Goal: Task Accomplishment & Management: Use online tool/utility

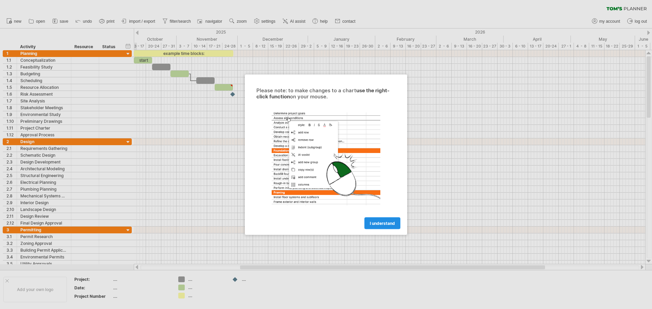
click at [386, 226] on link "I understand" at bounding box center [383, 223] width 36 height 12
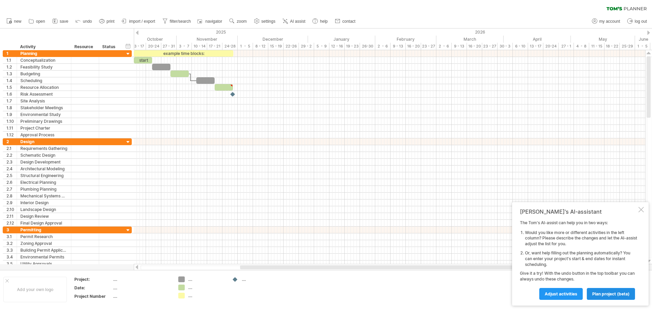
click at [614, 292] on span "plan project (beta)" at bounding box center [610, 294] width 37 height 5
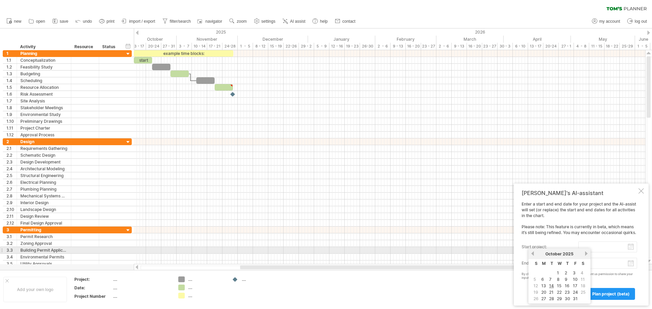
click at [631, 248] on input "start project:" at bounding box center [608, 247] width 59 height 11
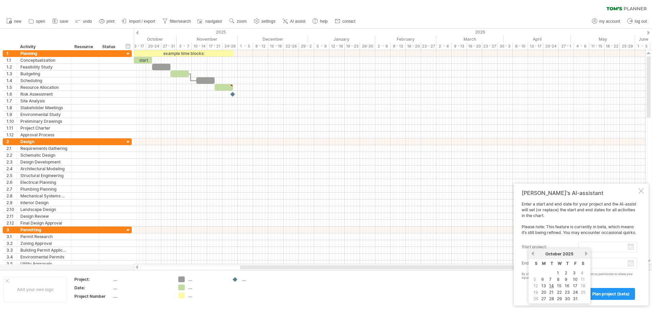
click at [567, 281] on link "9" at bounding box center [566, 280] width 4 height 6
type input "********"
click at [631, 265] on body "progress(100%) Trying to reach [DOMAIN_NAME] Connected again... 0% clear filter…" at bounding box center [326, 155] width 652 height 311
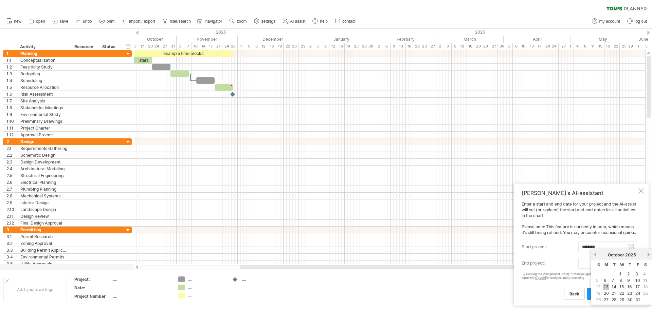
click at [607, 287] on link "13" at bounding box center [606, 287] width 6 height 6
click at [632, 263] on body "progress(100%) Trying to reach [DOMAIN_NAME] Connected again... 0% clear filter…" at bounding box center [326, 155] width 652 height 311
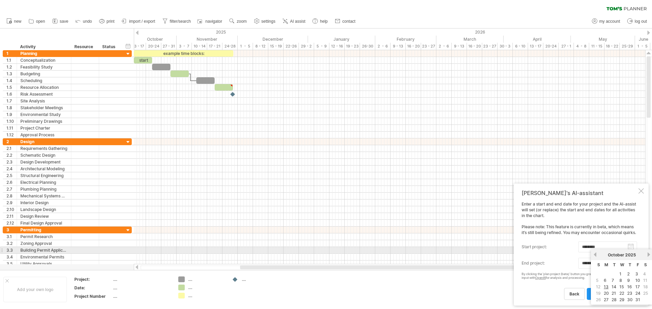
click at [648, 254] on link "next" at bounding box center [648, 254] width 5 height 5
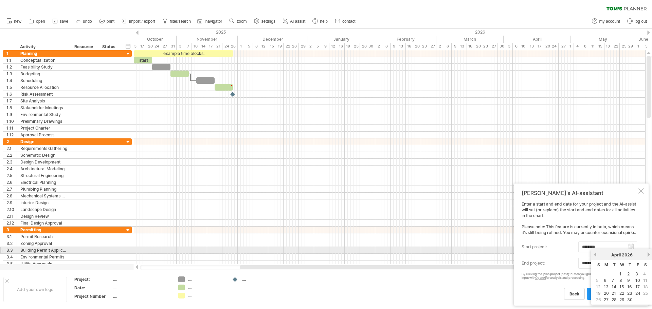
click at [648, 254] on link "next" at bounding box center [648, 254] width 5 height 5
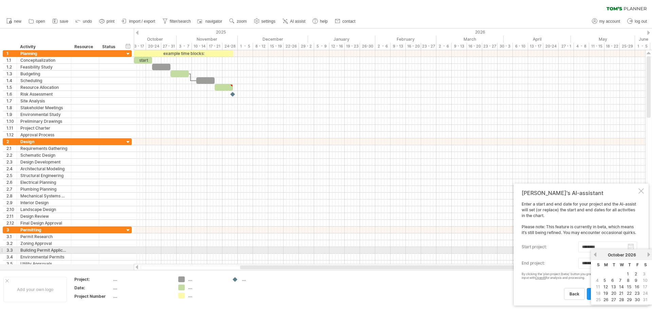
click at [648, 254] on link "next" at bounding box center [648, 254] width 5 height 5
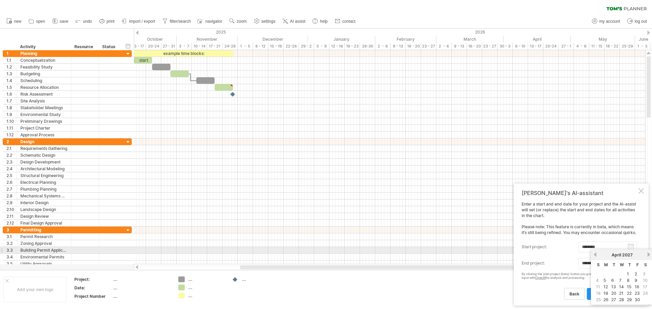
click at [648, 254] on link "next" at bounding box center [648, 254] width 5 height 5
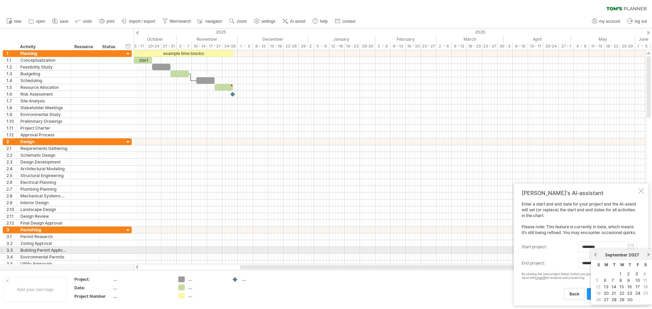
click at [648, 254] on link "next" at bounding box center [648, 254] width 5 height 5
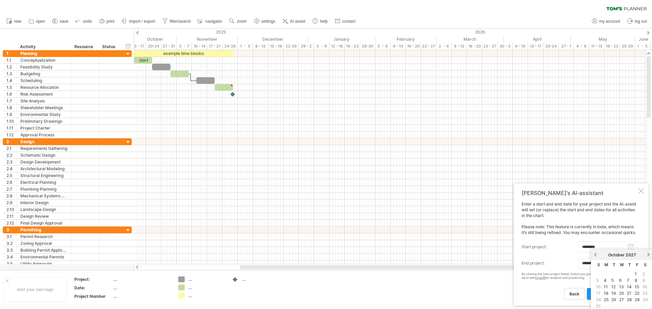
click at [553, 294] on div "back plan project (beta)" at bounding box center [580, 291] width 116 height 17
click at [598, 266] on body "progress(100%) Trying to reach [DOMAIN_NAME] Connected again... 0% clear filter…" at bounding box center [326, 155] width 652 height 311
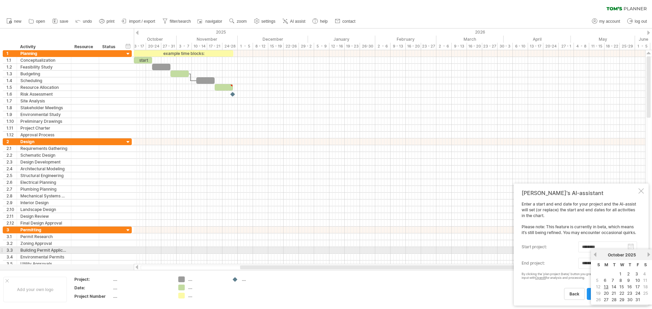
click at [647, 253] on div "[DATE]" at bounding box center [622, 255] width 49 height 5
click at [647, 254] on div "[DATE]" at bounding box center [622, 255] width 49 height 5
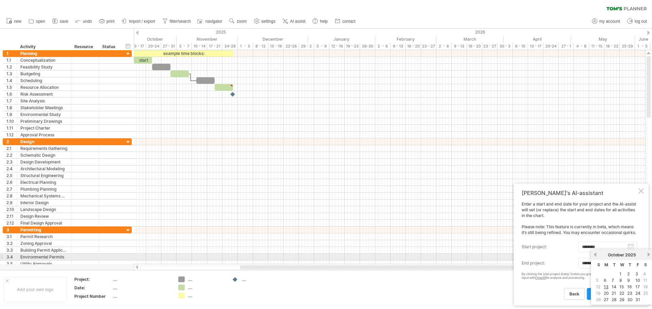
click at [647, 254] on link "next" at bounding box center [648, 254] width 5 height 5
click at [648, 254] on link "next" at bounding box center [648, 254] width 5 height 5
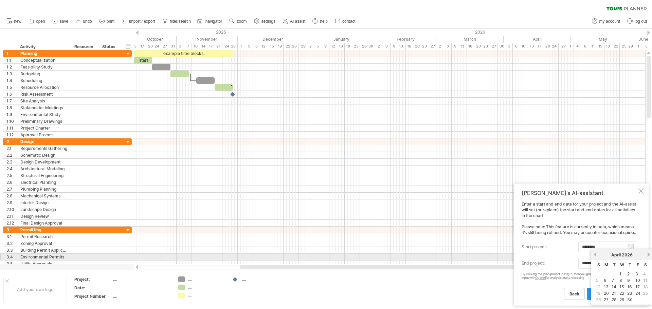
click at [649, 254] on link "next" at bounding box center [648, 254] width 5 height 5
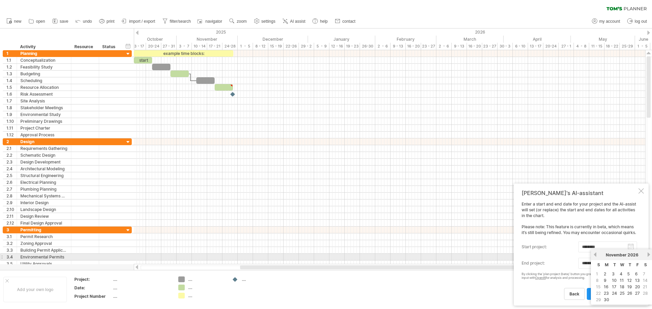
click at [649, 254] on link "next" at bounding box center [648, 254] width 5 height 5
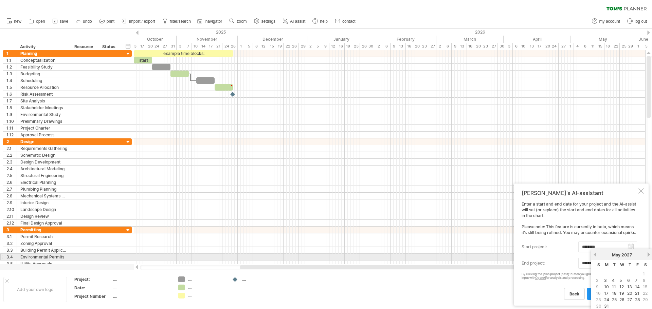
click at [649, 254] on link "next" at bounding box center [648, 254] width 5 height 5
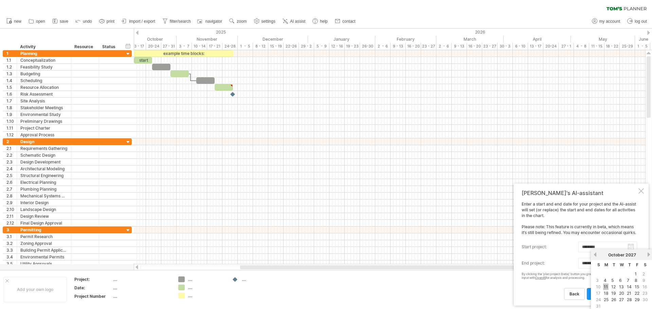
click at [606, 287] on link "11" at bounding box center [605, 287] width 5 height 6
type input "********"
click at [617, 293] on span "plan project (beta)" at bounding box center [610, 294] width 37 height 5
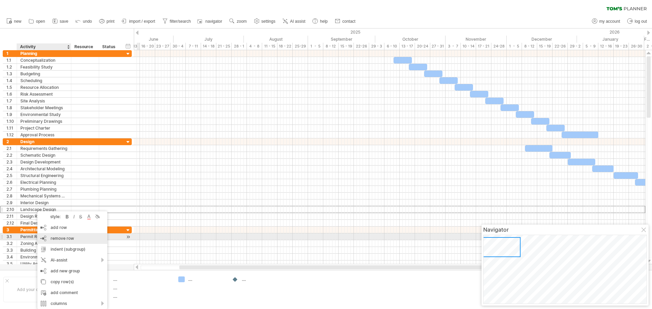
click at [55, 239] on span "remove row" at bounding box center [62, 238] width 23 height 5
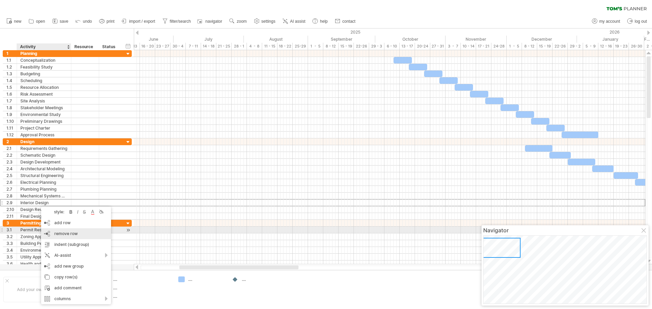
click at [62, 233] on span "remove row" at bounding box center [65, 233] width 23 height 5
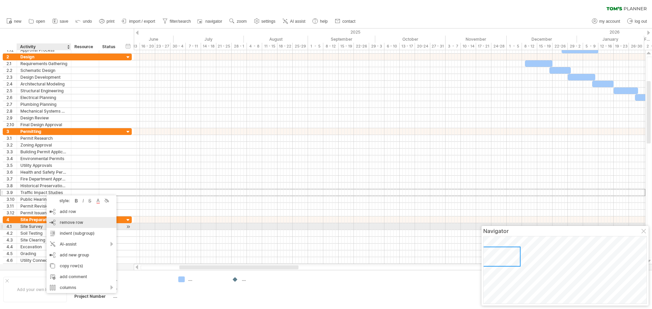
click at [67, 224] on span "remove row" at bounding box center [71, 222] width 23 height 5
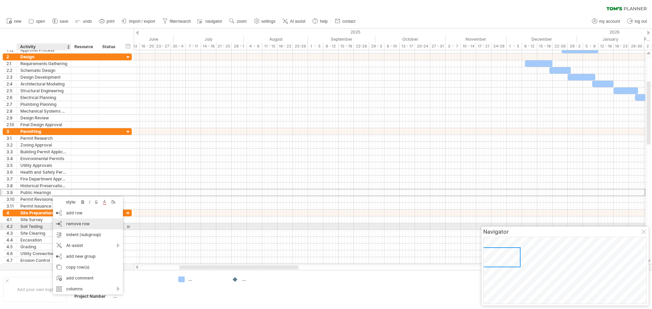
click at [75, 226] on span "remove row" at bounding box center [77, 223] width 23 height 5
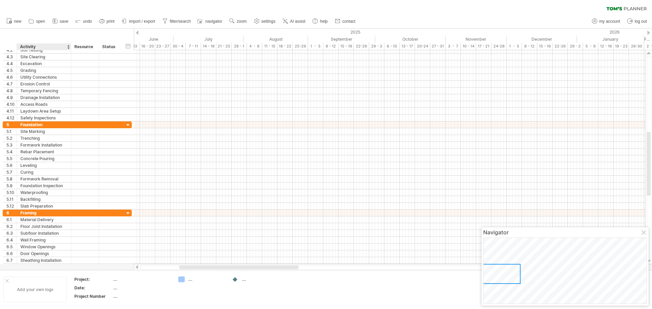
click at [36, 285] on div "Add your own logo" at bounding box center [35, 289] width 64 height 25
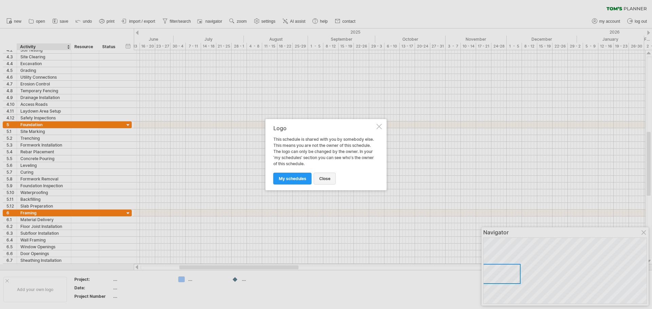
click at [328, 181] on link "close" at bounding box center [325, 179] width 22 height 12
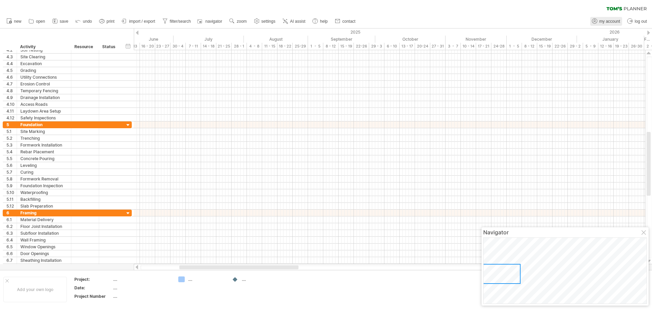
click at [609, 23] on span "my account" at bounding box center [610, 21] width 21 height 5
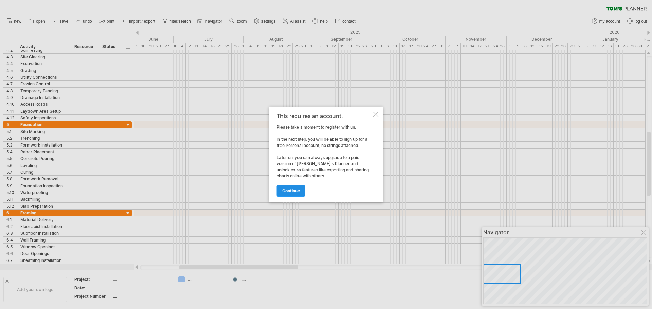
click at [291, 192] on span "continue" at bounding box center [291, 191] width 18 height 5
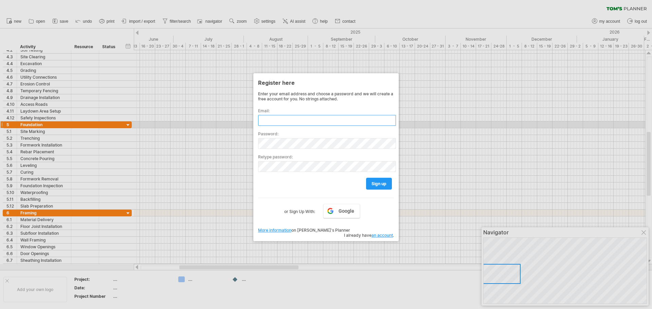
click at [299, 122] on input "text" at bounding box center [327, 120] width 138 height 11
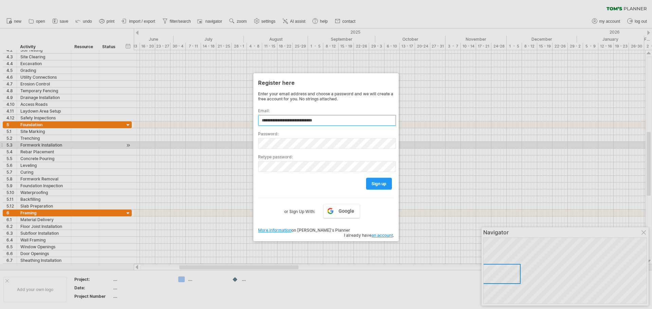
type input "**********"
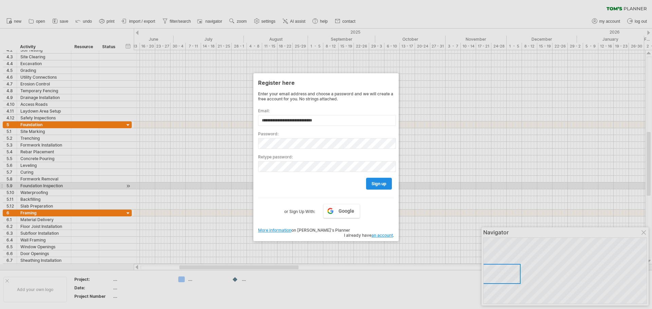
click at [372, 184] on span "sign up" at bounding box center [379, 183] width 15 height 5
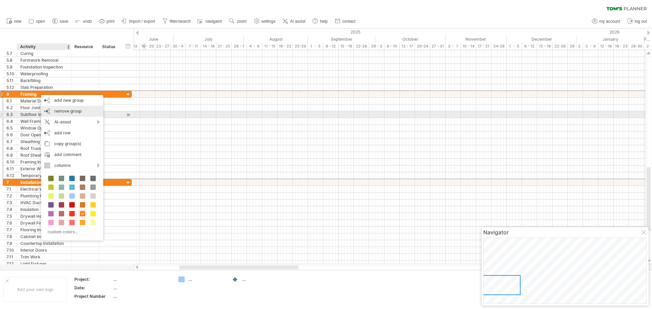
click at [59, 113] on span "remove group" at bounding box center [67, 111] width 27 height 5
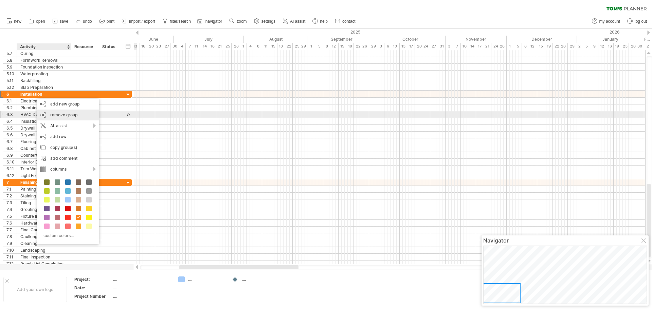
click at [58, 117] on span "remove group" at bounding box center [63, 114] width 27 height 5
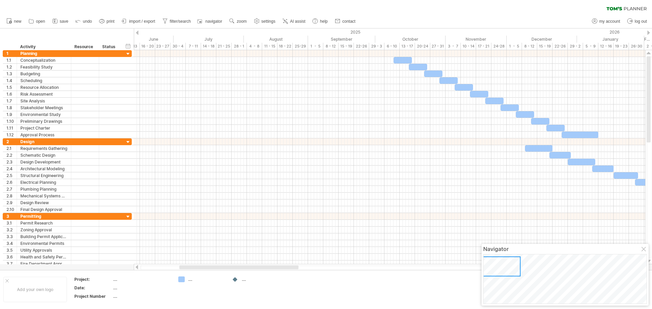
click at [624, 8] on icon at bounding box center [635, 8] width 22 height 3
click at [267, 19] on span "settings" at bounding box center [269, 21] width 14 height 5
select select "*"
select select "**"
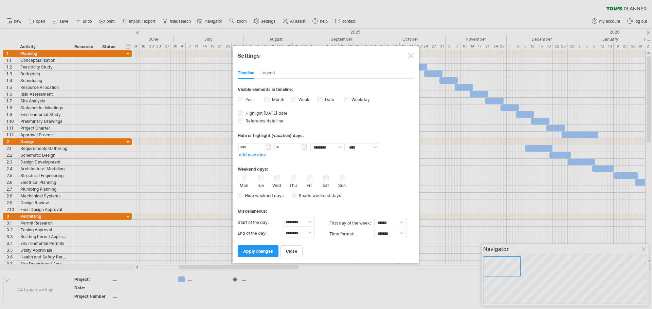
click at [411, 58] on div at bounding box center [410, 55] width 5 height 5
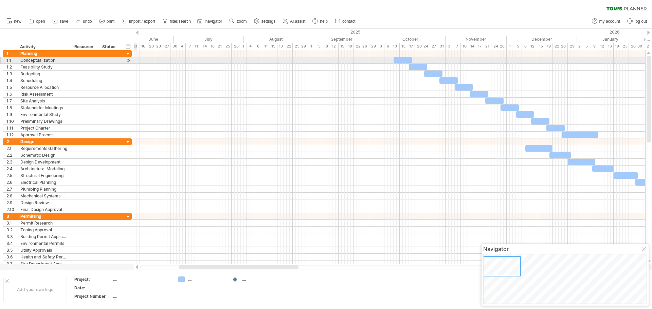
click at [127, 60] on div at bounding box center [128, 60] width 6 height 7
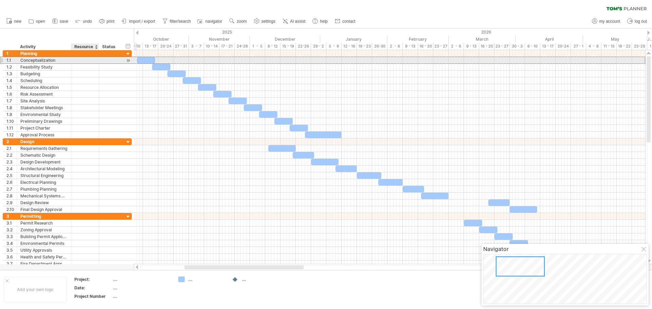
click at [88, 61] on div at bounding box center [85, 60] width 21 height 6
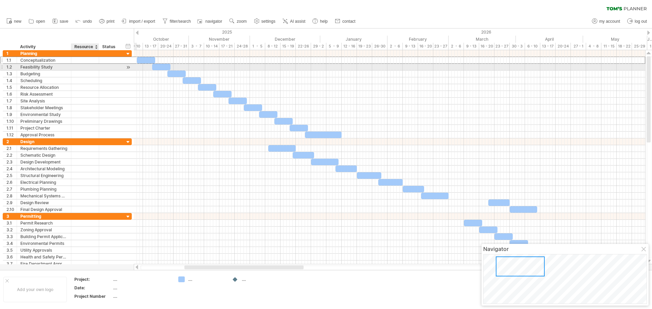
click at [87, 69] on div at bounding box center [85, 67] width 21 height 6
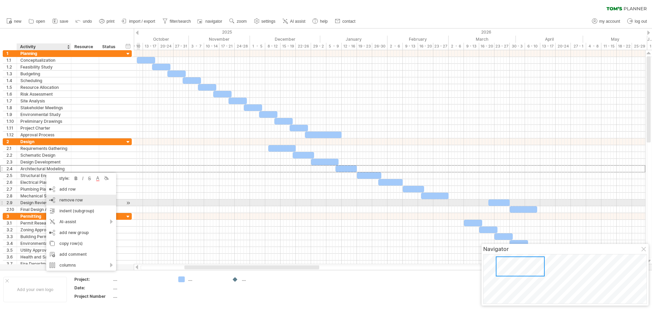
click at [60, 201] on span "remove row" at bounding box center [70, 200] width 23 height 5
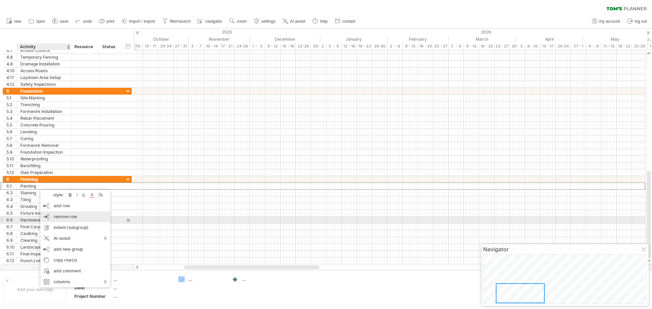
click at [58, 217] on span "remove row" at bounding box center [65, 216] width 23 height 5
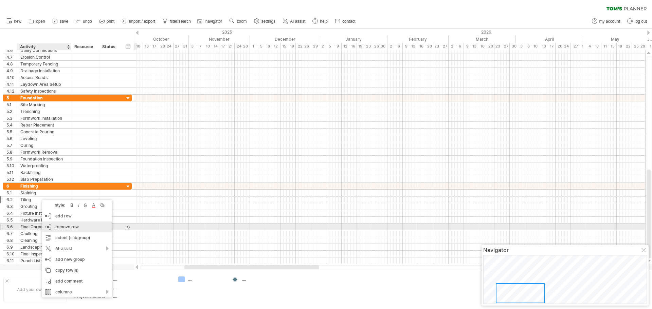
click at [63, 226] on span "remove row" at bounding box center [66, 227] width 23 height 5
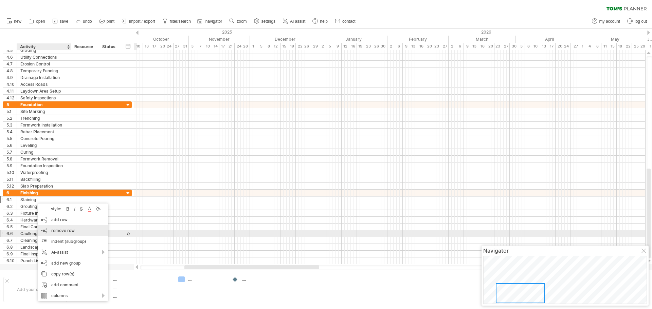
click at [53, 233] on span "remove row" at bounding box center [62, 230] width 23 height 5
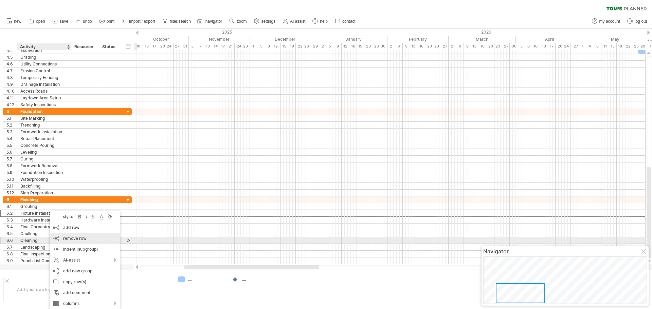
click at [65, 239] on span "remove row" at bounding box center [74, 238] width 23 height 5
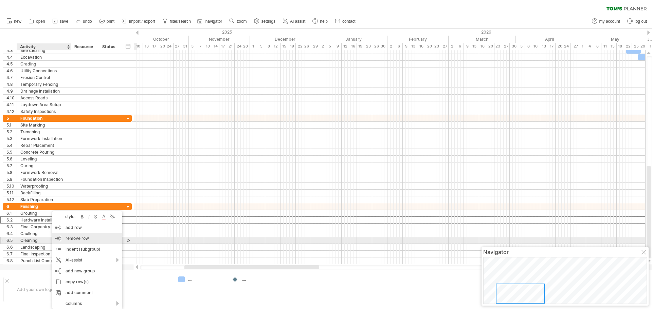
click at [70, 242] on div "remove row remove selected rows" at bounding box center [87, 238] width 70 height 11
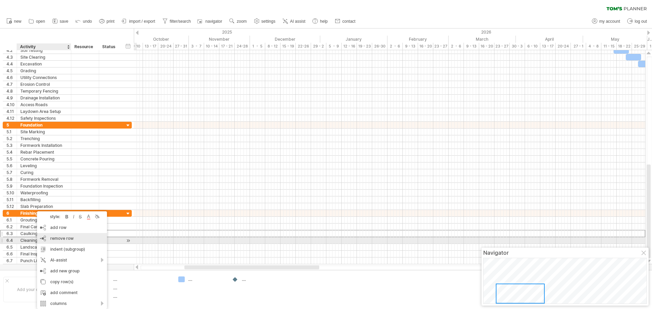
click at [58, 241] on div "remove row remove selected rows" at bounding box center [72, 238] width 70 height 11
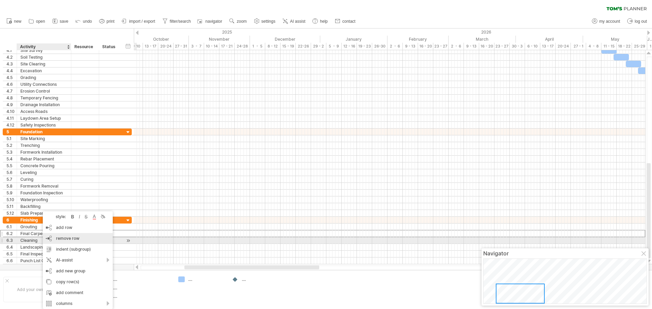
click at [59, 239] on span "remove row" at bounding box center [67, 238] width 23 height 5
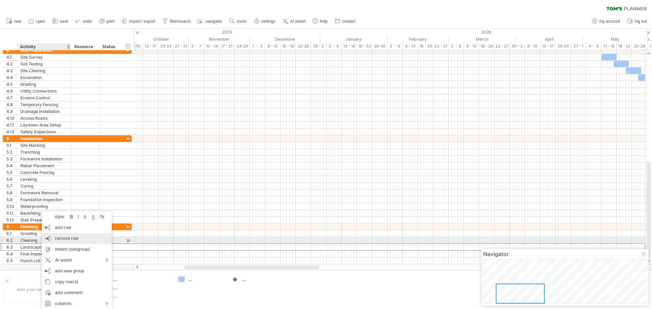
click at [57, 238] on span "remove row" at bounding box center [66, 238] width 23 height 5
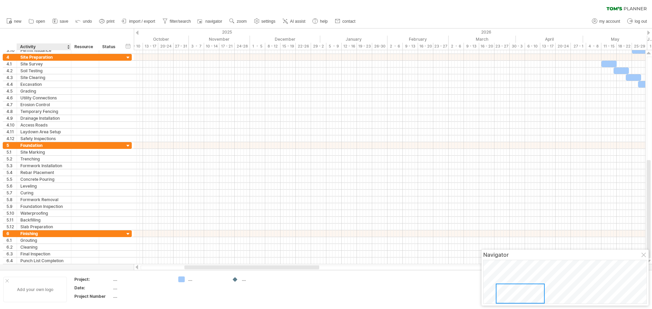
click at [47, 285] on div "Add your own logo" at bounding box center [35, 289] width 64 height 25
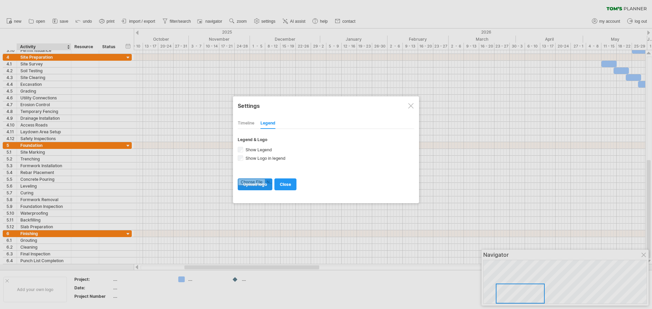
click at [262, 187] on input "file" at bounding box center [255, 184] width 34 height 11
type input "**********"
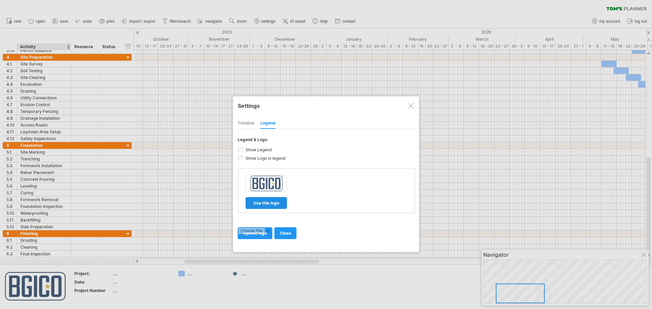
click at [271, 203] on span "use this logo" at bounding box center [266, 203] width 26 height 5
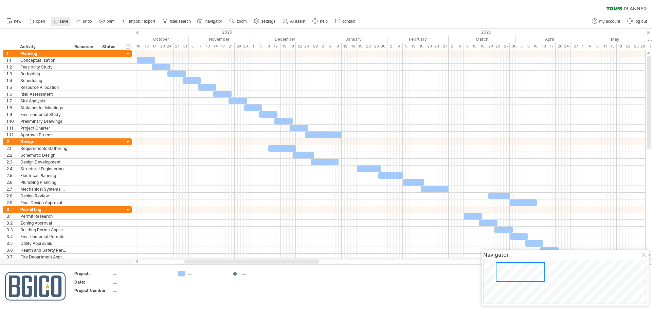
click at [58, 20] on icon at bounding box center [55, 21] width 7 height 7
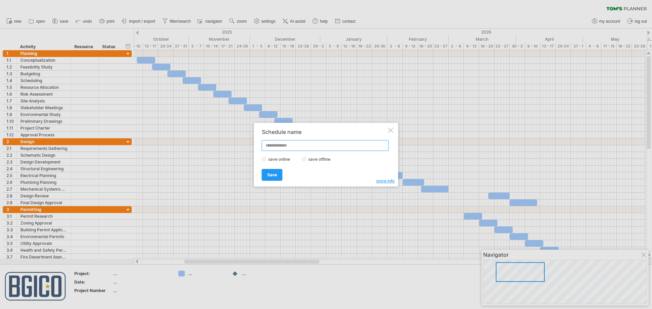
click at [289, 145] on input "text" at bounding box center [325, 145] width 127 height 11
type input "**********"
click at [268, 174] on span "Save" at bounding box center [272, 175] width 10 height 5
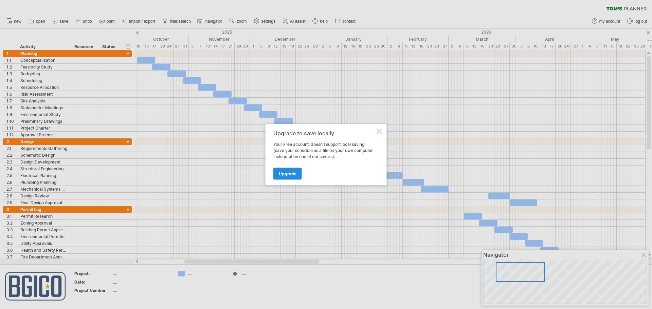
click at [281, 173] on span "Upgrade" at bounding box center [288, 173] width 18 height 5
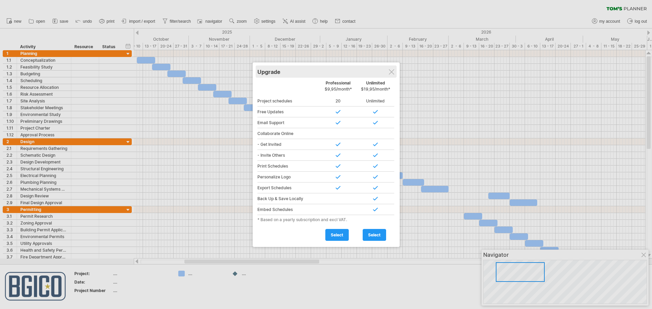
click at [394, 70] on div "Upgrade" at bounding box center [327, 72] width 138 height 12
click at [392, 73] on div at bounding box center [391, 71] width 5 height 5
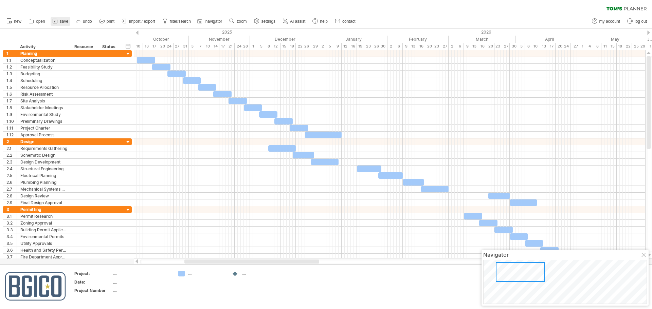
click at [63, 21] on span "save" at bounding box center [64, 21] width 8 height 5
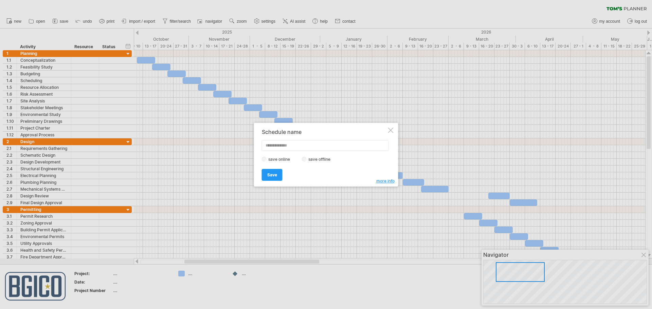
click at [289, 145] on input "text" at bounding box center [325, 145] width 127 height 11
type input "**********"
click at [272, 175] on span "Save" at bounding box center [272, 175] width 10 height 5
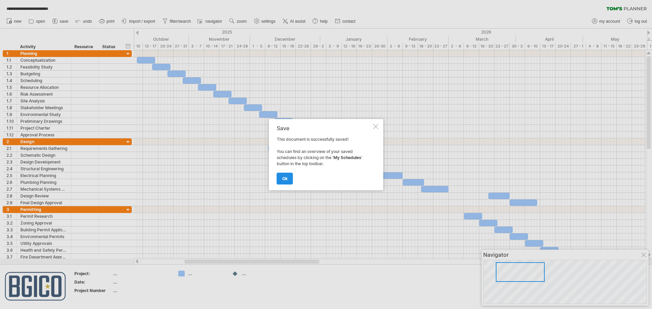
click at [288, 180] on link "ok" at bounding box center [285, 179] width 16 height 12
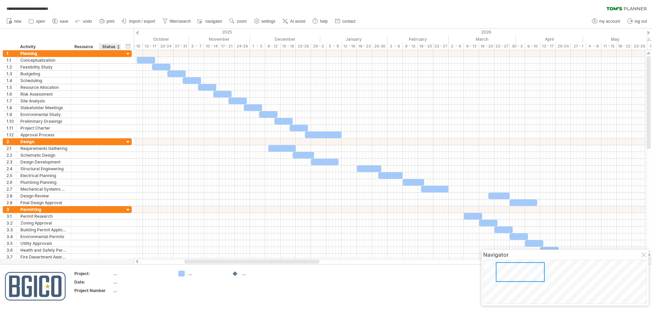
click at [116, 274] on div "...." at bounding box center [141, 274] width 57 height 6
type input "**********"
click at [119, 281] on div "...." at bounding box center [141, 283] width 57 height 6
type input "**********"
click at [125, 291] on div "...." at bounding box center [141, 291] width 57 height 6
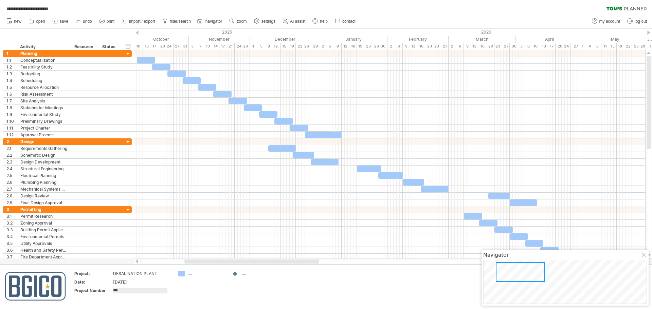
type input "****"
click at [186, 296] on td "...." at bounding box center [202, 287] width 54 height 32
click at [186, 274] on div "...." at bounding box center [201, 274] width 47 height 6
click at [183, 273] on div "**********" at bounding box center [326, 154] width 652 height 309
click at [192, 277] on div "...." at bounding box center [206, 274] width 37 height 6
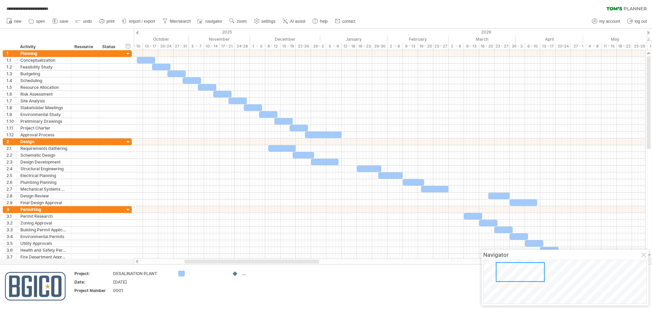
click at [176, 274] on td at bounding box center [202, 287] width 54 height 32
click at [181, 275] on div "**********" at bounding box center [326, 154] width 652 height 309
click at [243, 276] on div "...." at bounding box center [260, 274] width 37 height 6
click at [236, 274] on div at bounding box center [235, 274] width 7 height 6
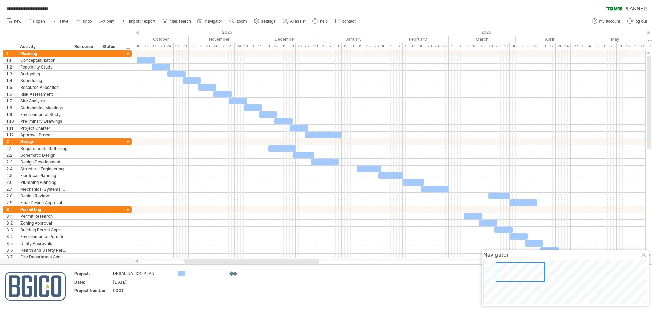
click at [240, 276] on div at bounding box center [255, 274] width 47 height 6
click at [132, 23] on span "import / export" at bounding box center [142, 21] width 26 height 5
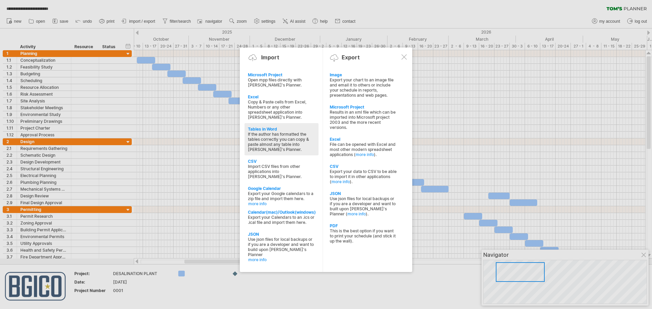
click at [269, 147] on div "If the author has formatted the tables correctly you can copy & paste almost an…" at bounding box center [281, 142] width 67 height 20
type textarea "**********"
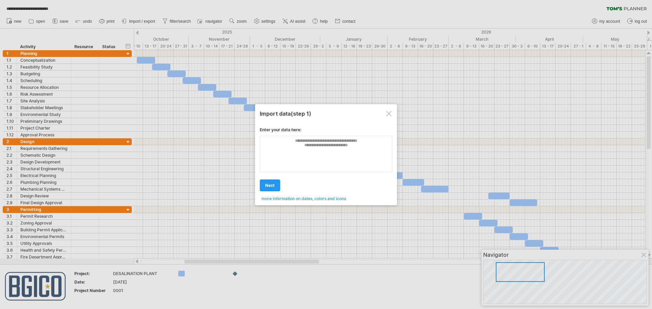
click at [391, 114] on div at bounding box center [388, 113] width 5 height 5
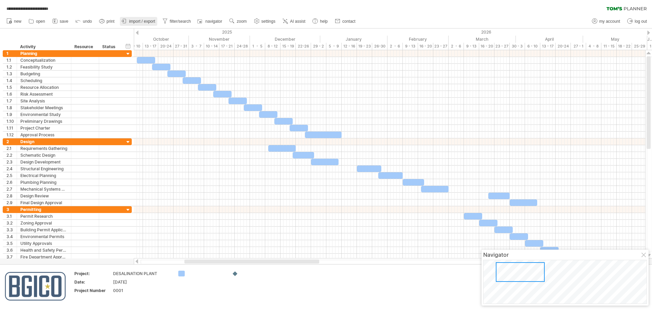
click at [146, 19] on span "import / export" at bounding box center [142, 21] width 26 height 5
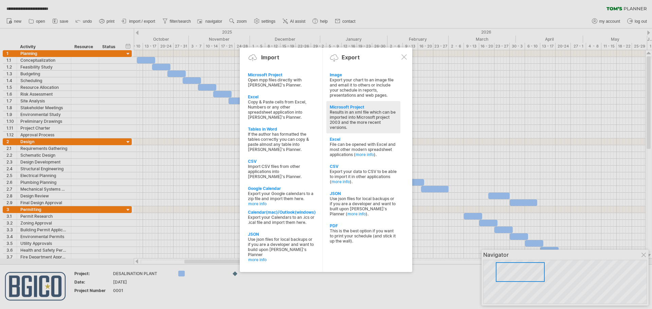
click at [373, 116] on div "Results in an xml file which can be imported into Microsoft project 2003 and th…" at bounding box center [363, 120] width 67 height 20
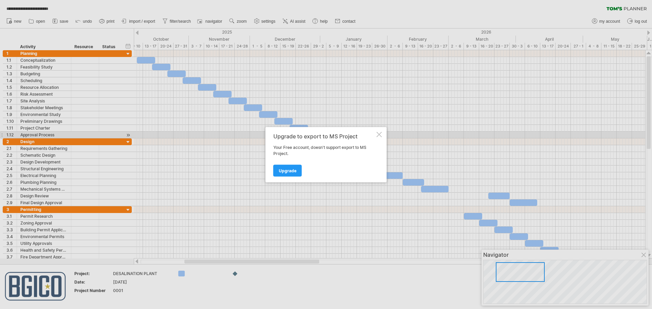
click at [378, 135] on div at bounding box center [379, 134] width 5 height 5
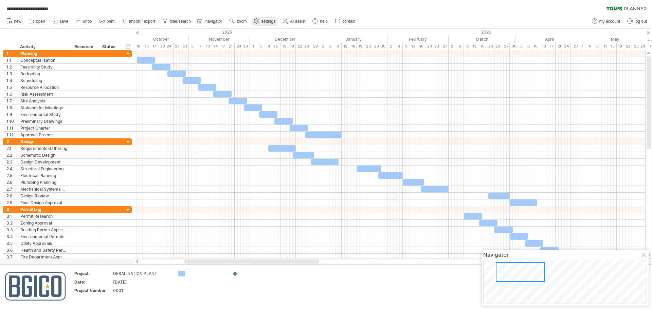
click at [264, 23] on span "settings" at bounding box center [269, 21] width 14 height 5
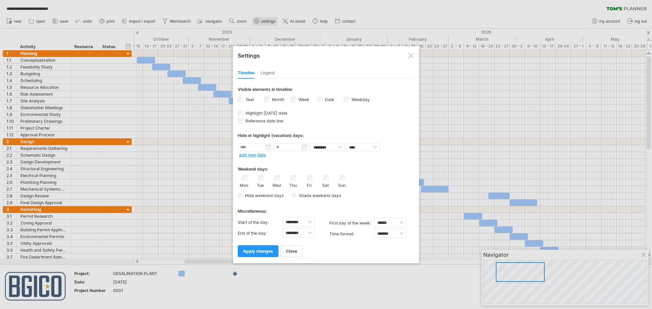
click at [264, 23] on div at bounding box center [326, 154] width 652 height 309
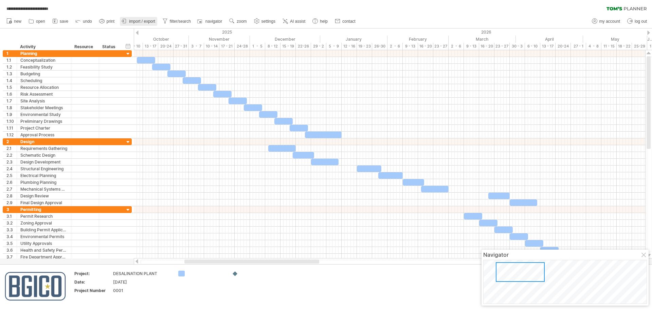
click at [131, 20] on span "import / export" at bounding box center [142, 21] width 26 height 5
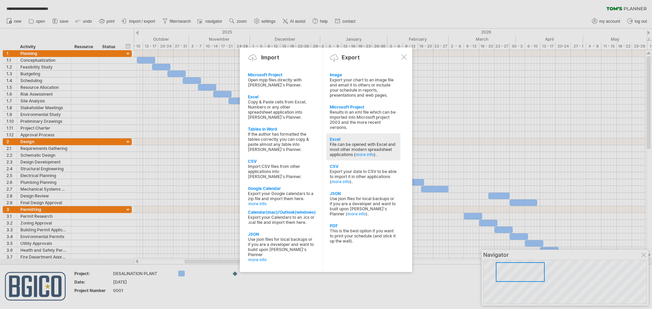
click at [362, 145] on div "File can be opened with Excel and most other modern spreadsheet applications ( …" at bounding box center [363, 149] width 67 height 15
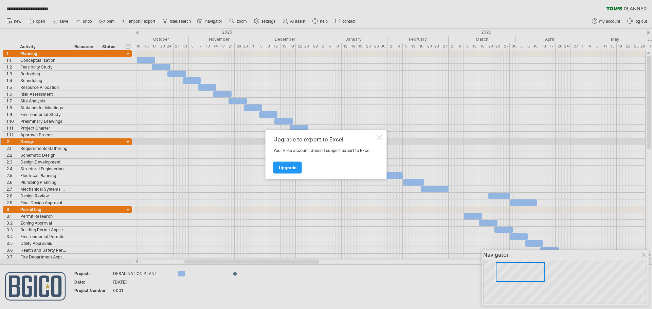
click at [380, 139] on div at bounding box center [379, 137] width 5 height 5
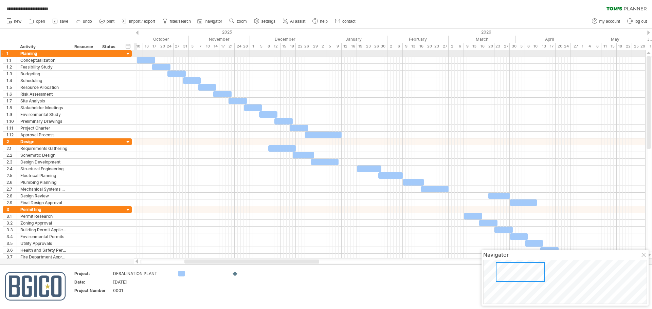
click at [127, 53] on div at bounding box center [128, 54] width 6 height 6
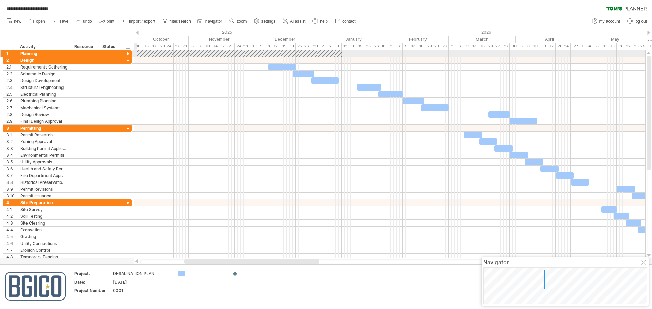
click at [127, 53] on div at bounding box center [128, 54] width 6 height 6
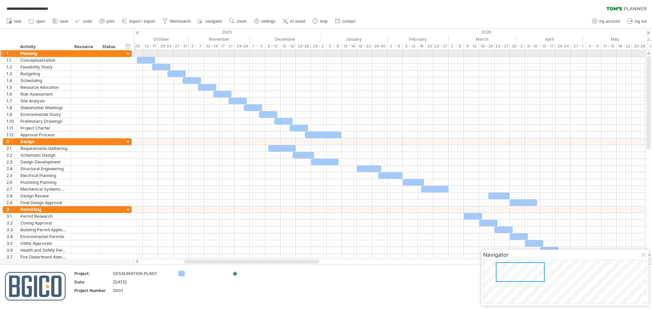
click at [127, 53] on div at bounding box center [128, 54] width 6 height 6
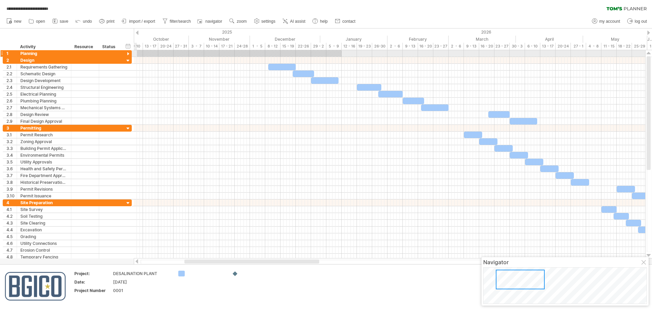
click at [127, 53] on div at bounding box center [128, 54] width 6 height 6
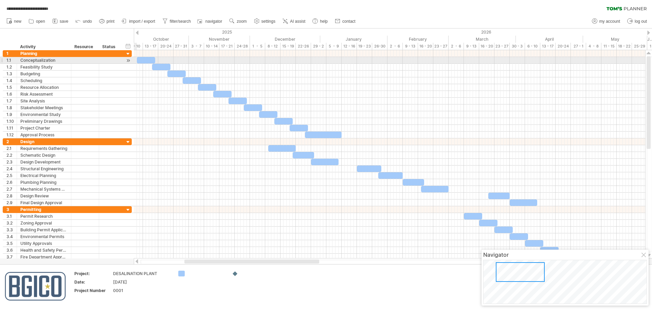
click at [126, 59] on div at bounding box center [128, 60] width 6 height 7
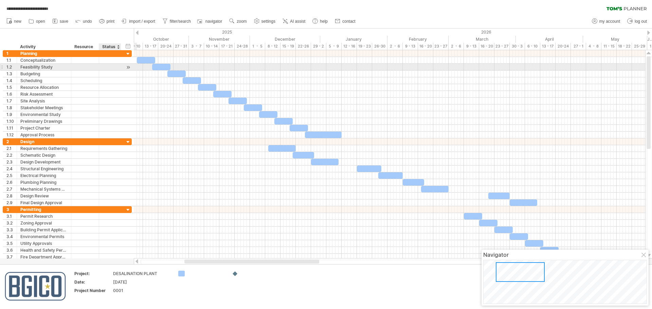
click at [125, 67] on div at bounding box center [128, 67] width 6 height 7
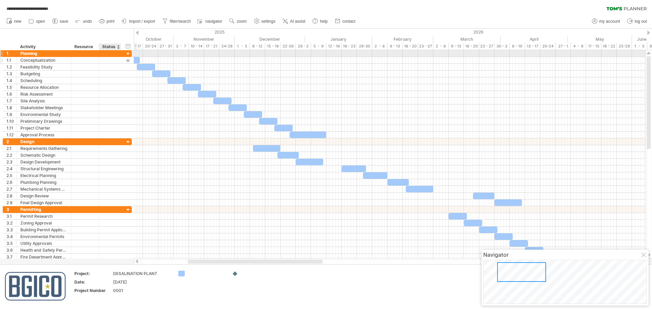
click at [127, 57] on div at bounding box center [128, 60] width 6 height 7
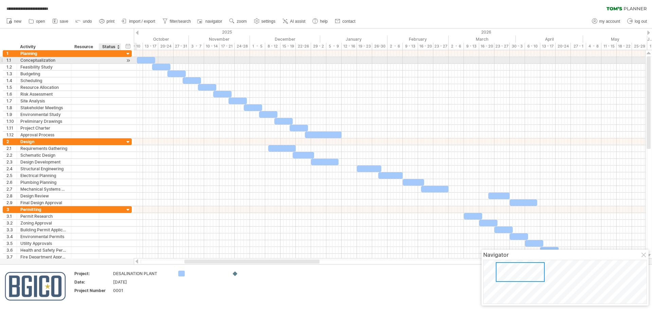
click at [128, 60] on div at bounding box center [128, 60] width 6 height 7
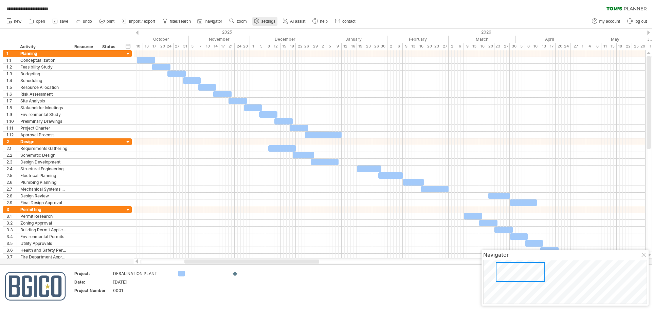
click at [260, 21] on use at bounding box center [256, 21] width 7 height 7
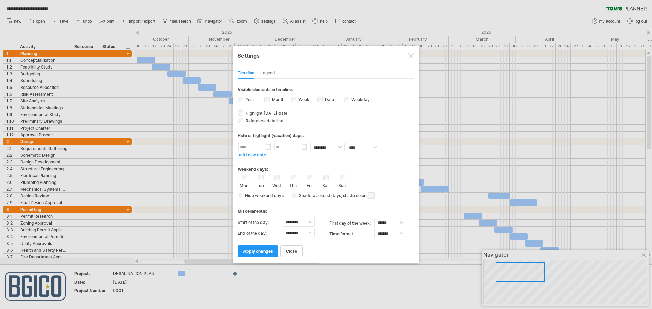
click at [370, 198] on span at bounding box center [371, 196] width 7 height 6
click at [388, 181] on div "Mon Tue Wed Thu Fri Sat Sun" at bounding box center [326, 181] width 177 height 13
click at [373, 194] on span at bounding box center [371, 196] width 7 height 6
click at [388, 168] on div "Weekend days:" at bounding box center [326, 166] width 177 height 13
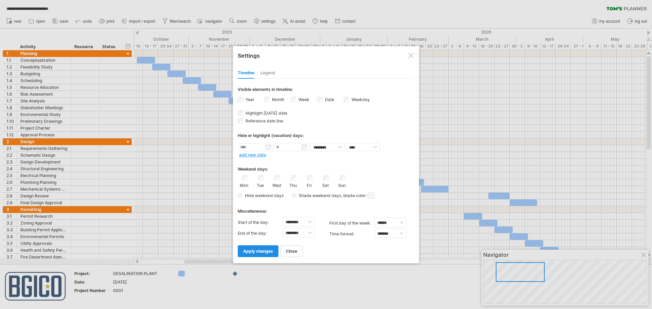
click at [270, 249] on span "apply changes" at bounding box center [258, 251] width 30 height 5
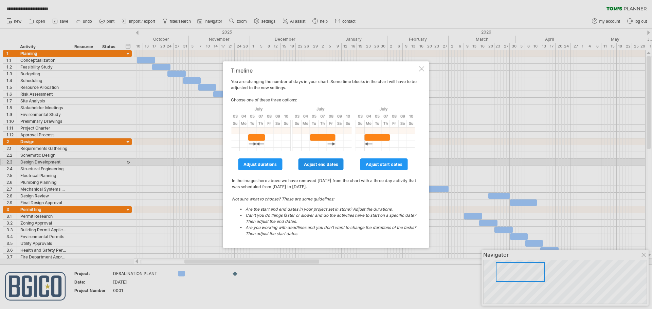
click at [321, 164] on span "adjust end dates" at bounding box center [321, 164] width 34 height 5
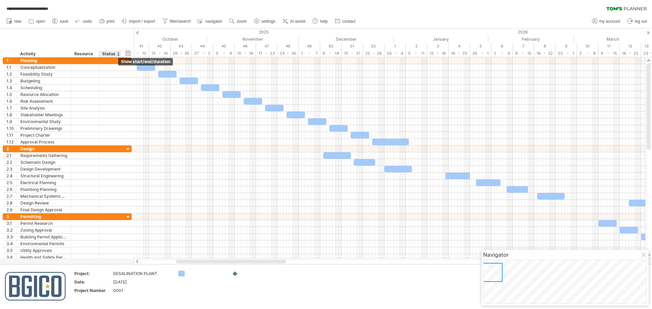
click at [128, 54] on div "hide start/end/duration show start/end/duration" at bounding box center [128, 53] width 6 height 7
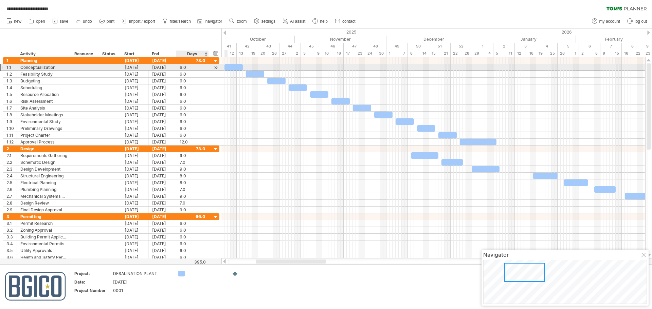
click at [184, 67] on div "6.0" at bounding box center [192, 67] width 25 height 6
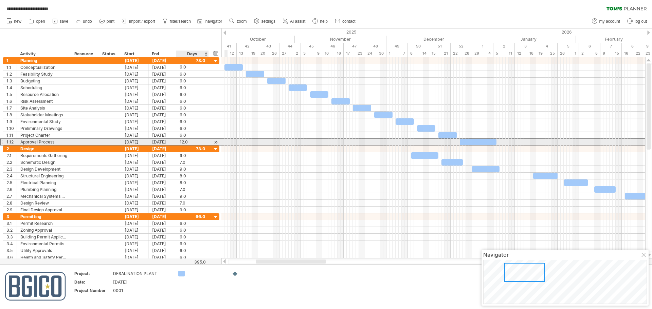
click at [184, 143] on div "12.0" at bounding box center [192, 142] width 25 height 6
type input "**"
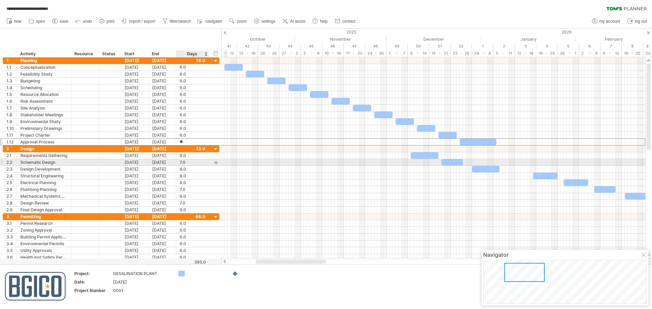
click at [206, 159] on div "7.0 7.0" at bounding box center [192, 162] width 33 height 6
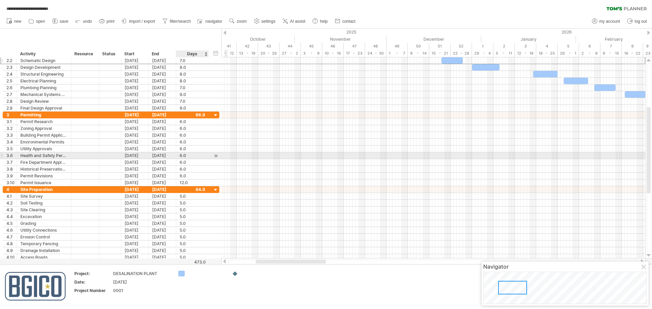
click at [188, 156] on div "6.0" at bounding box center [192, 156] width 25 height 6
type input "*"
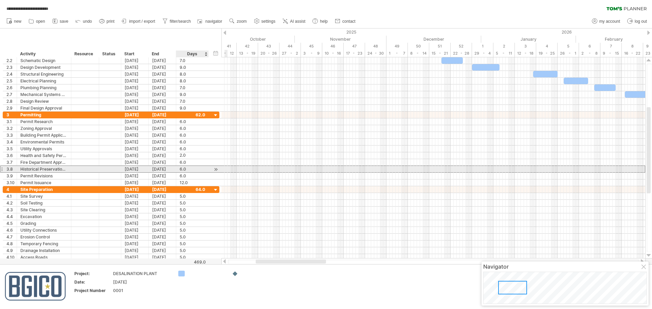
click at [191, 168] on div "6.0" at bounding box center [192, 169] width 25 height 6
type input "*"
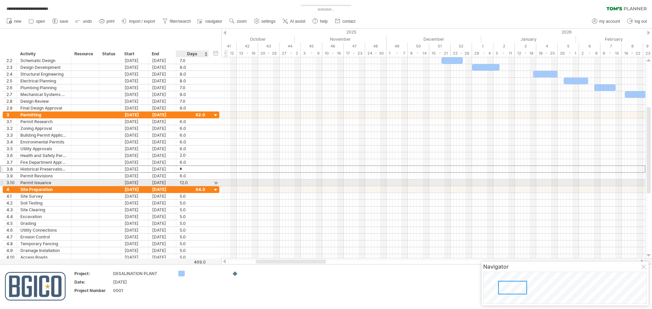
click at [192, 180] on div "12.0" at bounding box center [192, 183] width 25 height 6
type input "*"
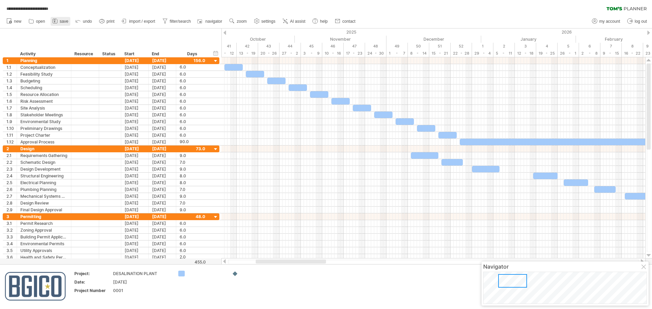
click at [63, 22] on span "save" at bounding box center [64, 21] width 8 height 5
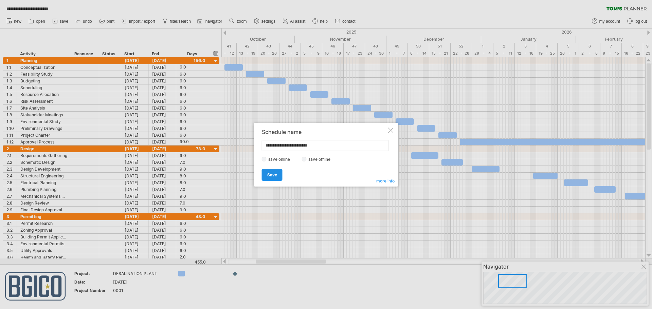
click at [278, 177] on link "Save" at bounding box center [272, 175] width 21 height 12
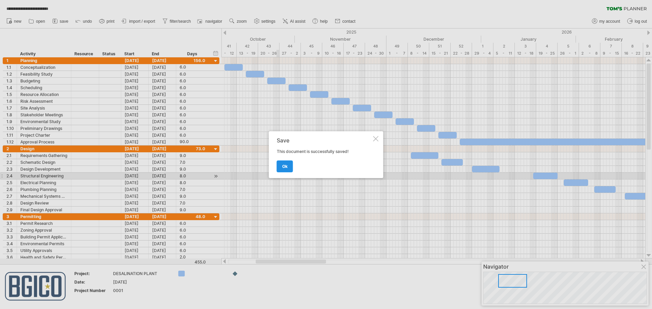
click at [286, 165] on span "ok" at bounding box center [284, 166] width 5 height 5
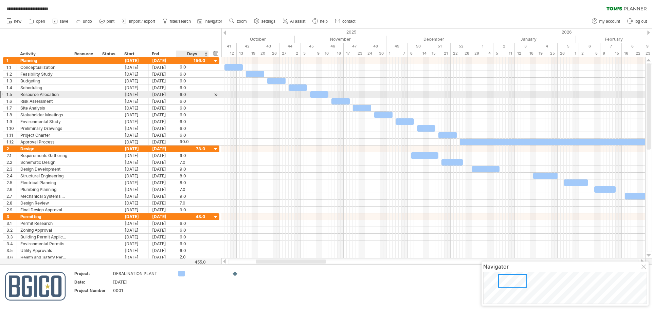
click at [188, 95] on div "6.0" at bounding box center [192, 94] width 25 height 6
type input "*"
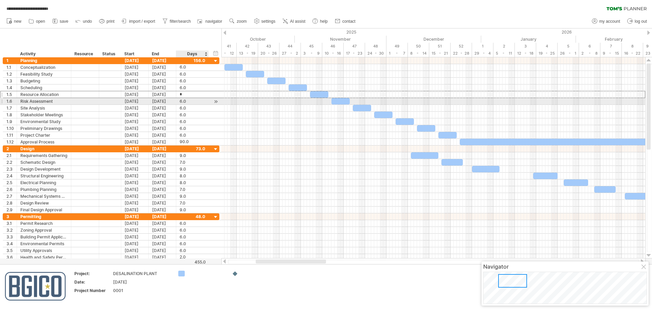
scroll to position [0, 0]
click at [189, 102] on div "6.0" at bounding box center [192, 101] width 25 height 6
type input "*"
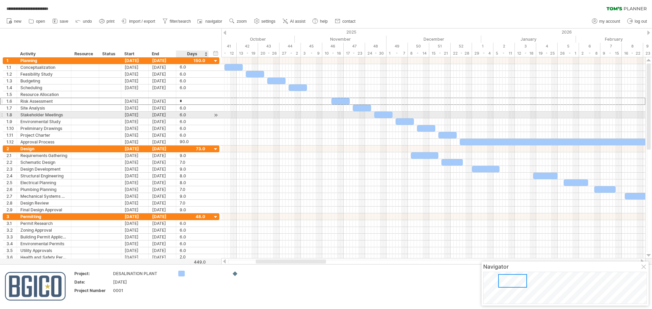
scroll to position [0, 0]
click at [186, 116] on div "6.0" at bounding box center [192, 115] width 25 height 6
type input "*"
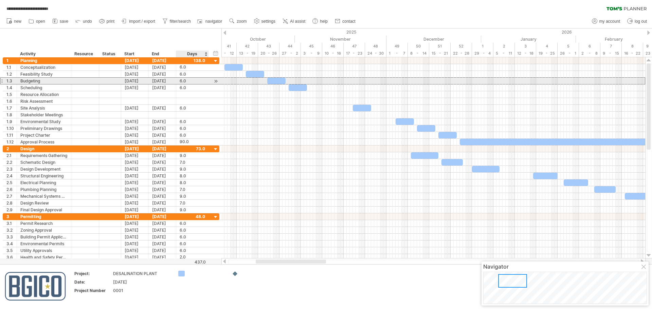
scroll to position [0, 0]
click at [191, 82] on div "6.0" at bounding box center [192, 81] width 25 height 6
type input "*"
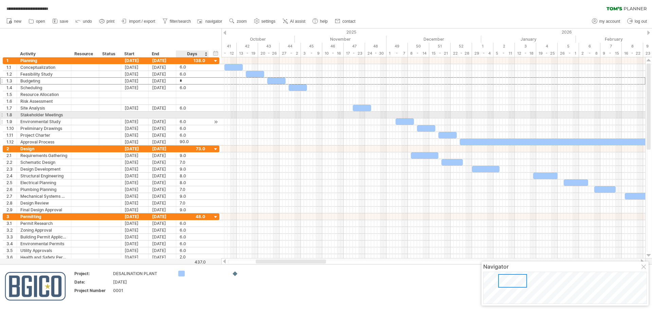
click at [213, 119] on div at bounding box center [216, 122] width 6 height 7
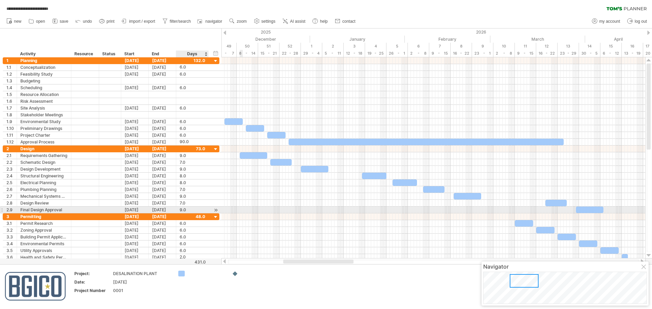
click at [181, 211] on div "9.0" at bounding box center [192, 210] width 25 height 6
type input "**"
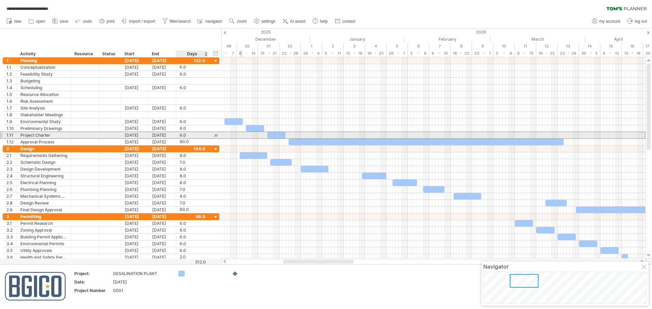
scroll to position [0, 0]
click at [185, 136] on div "6.0" at bounding box center [192, 135] width 25 height 6
type input "*"
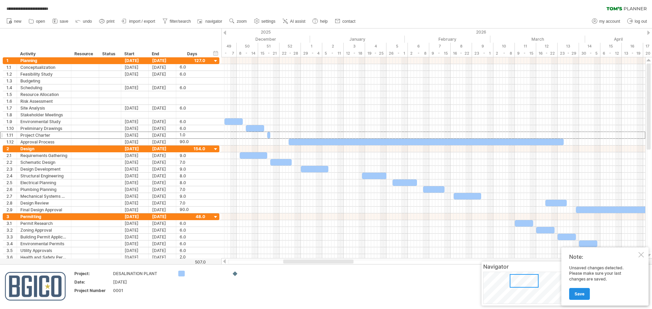
click at [579, 294] on span "Save" at bounding box center [580, 294] width 10 height 5
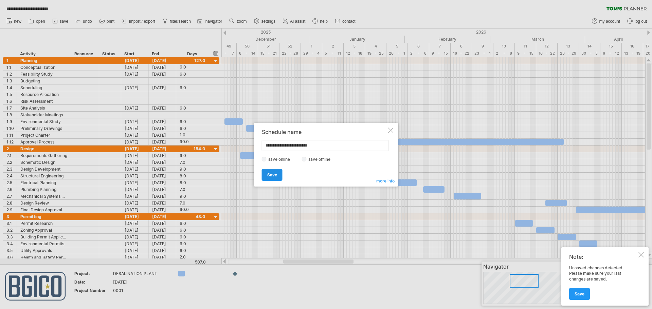
click at [268, 178] on link "Save" at bounding box center [272, 175] width 21 height 12
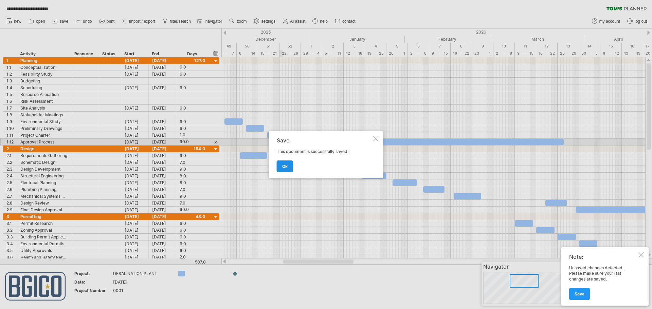
click at [287, 168] on span "ok" at bounding box center [284, 166] width 5 height 5
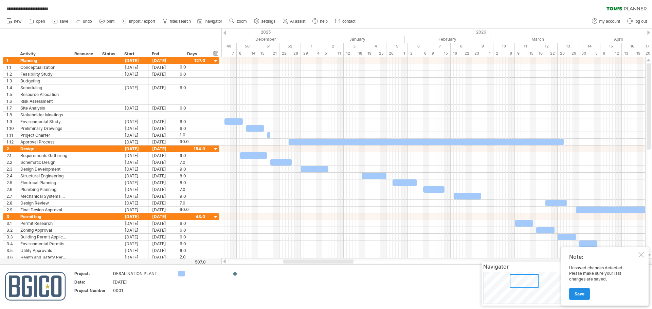
click at [576, 290] on link "Save" at bounding box center [579, 294] width 21 height 12
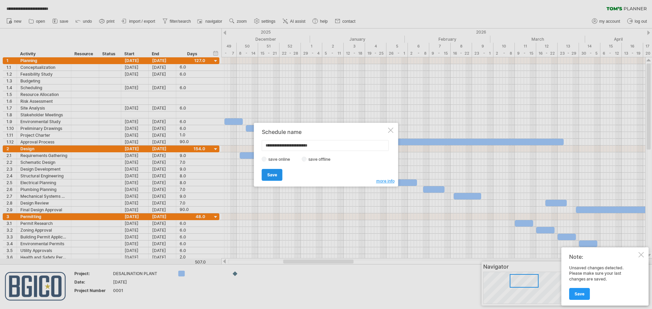
click at [270, 174] on span "Save" at bounding box center [272, 175] width 10 height 5
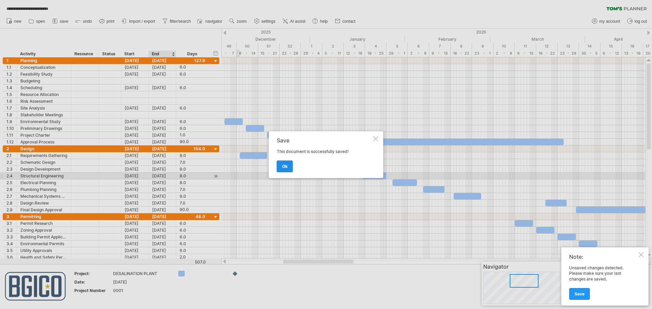
click at [284, 164] on span "ok" at bounding box center [284, 166] width 5 height 5
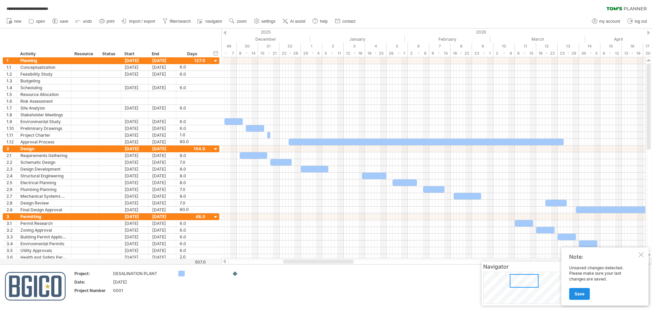
click at [578, 294] on span "Save" at bounding box center [580, 294] width 10 height 5
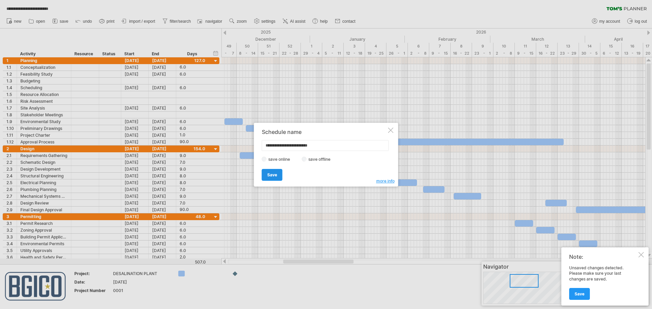
click at [268, 175] on span "Save" at bounding box center [272, 175] width 10 height 5
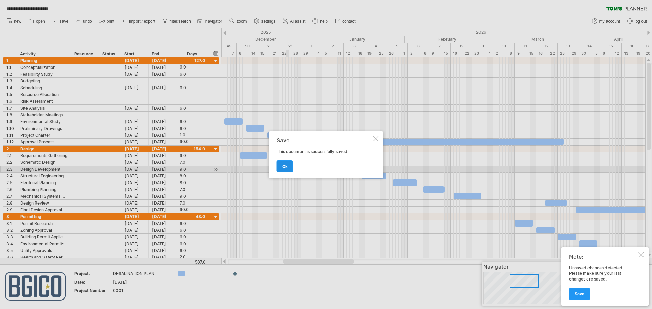
click at [289, 170] on link "ok" at bounding box center [285, 167] width 16 height 12
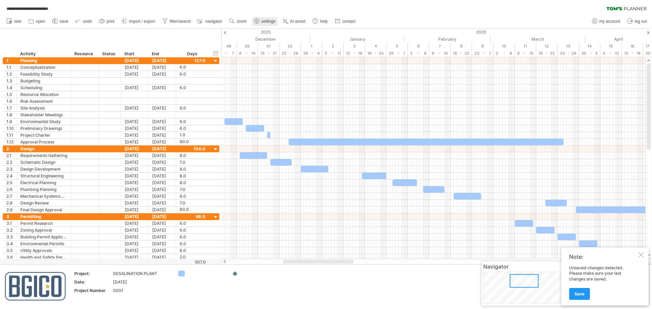
click at [268, 21] on span "settings" at bounding box center [269, 21] width 14 height 5
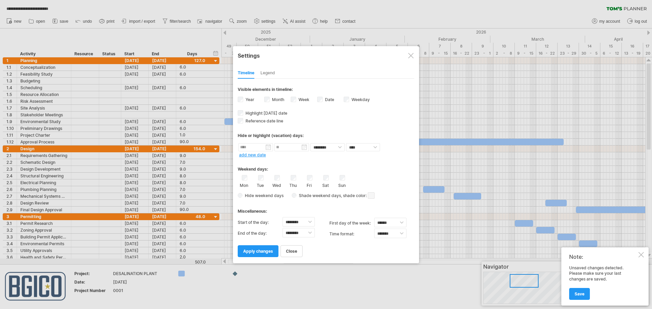
click at [271, 74] on div "Legend" at bounding box center [268, 73] width 15 height 11
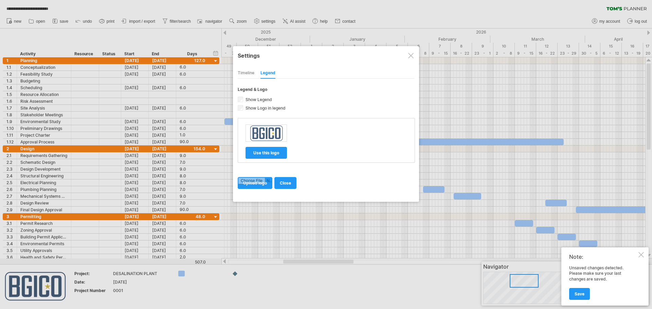
click at [251, 71] on div "Timeline" at bounding box center [246, 73] width 17 height 11
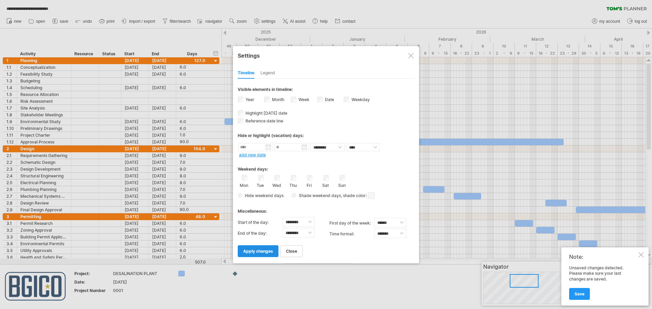
click at [260, 252] on span "apply changes" at bounding box center [258, 251] width 30 height 5
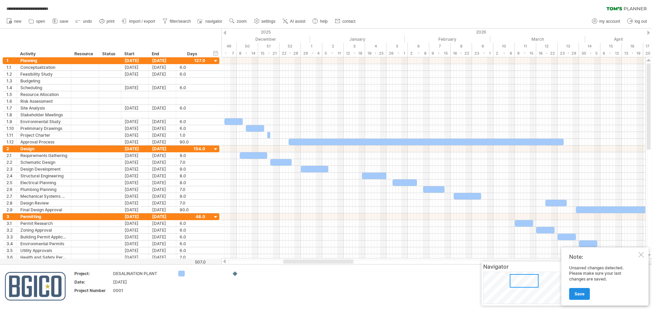
click at [580, 296] on span "Save" at bounding box center [580, 294] width 10 height 5
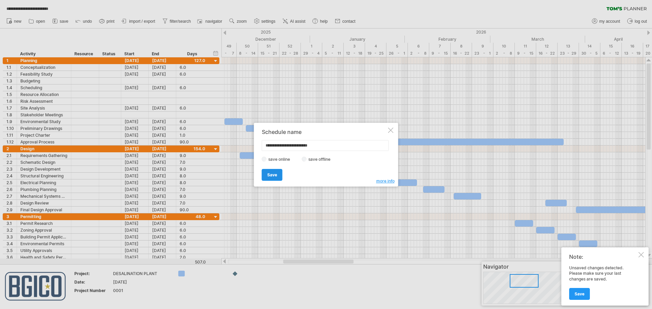
click at [273, 176] on span "Save" at bounding box center [272, 175] width 10 height 5
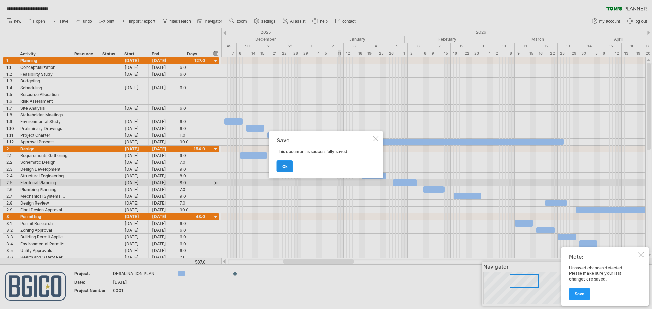
click at [286, 166] on span "ok" at bounding box center [284, 166] width 5 height 5
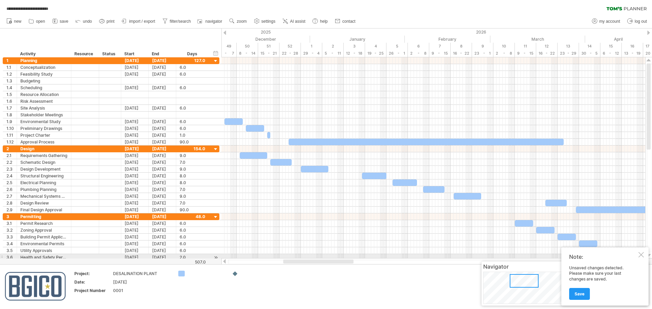
click at [643, 257] on div at bounding box center [641, 254] width 5 height 5
click at [213, 22] on span "navigator" at bounding box center [214, 21] width 17 height 5
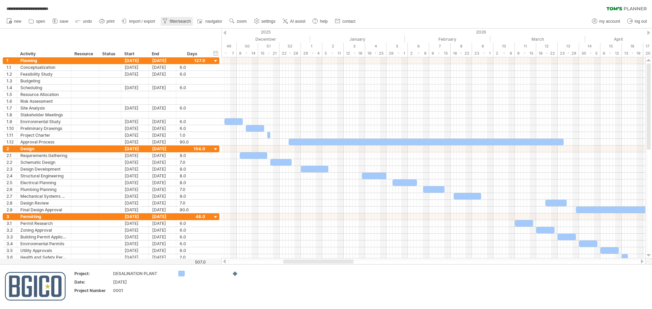
click at [183, 22] on span "filter/search" at bounding box center [180, 21] width 21 height 5
type input "**********"
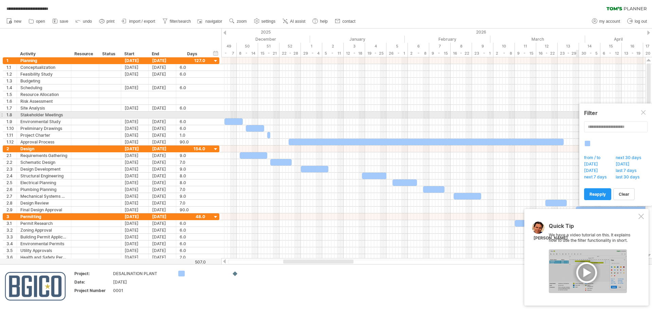
click at [645, 112] on div at bounding box center [643, 112] width 5 height 5
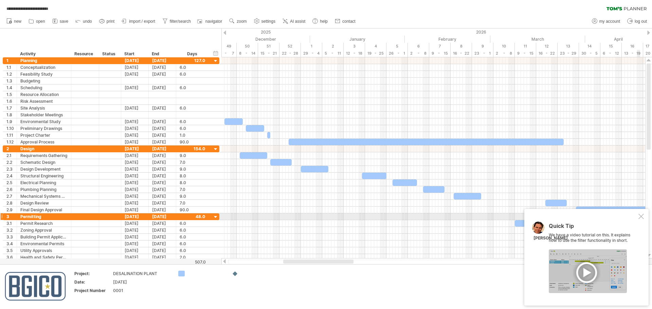
click at [640, 217] on div at bounding box center [641, 216] width 5 height 5
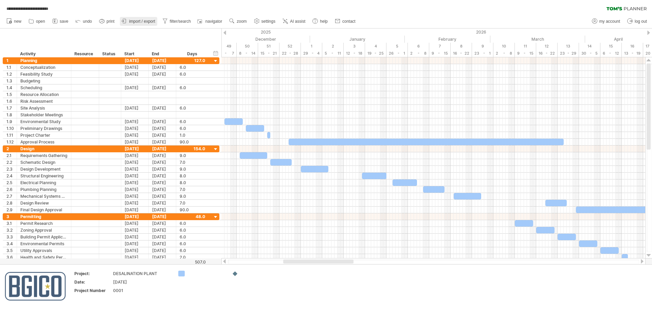
click at [149, 21] on span "import / export" at bounding box center [142, 21] width 26 height 5
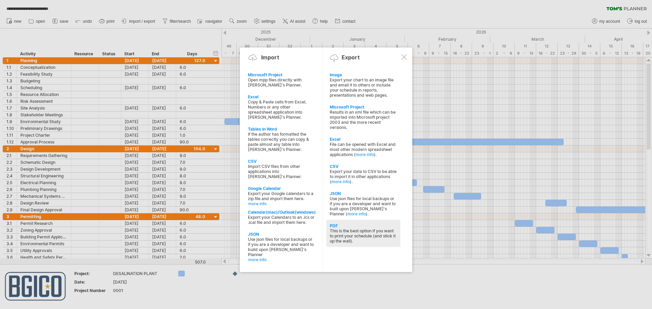
click at [359, 230] on div "This is the best option if you want to print your schedule (and stick it up the…" at bounding box center [363, 236] width 67 height 15
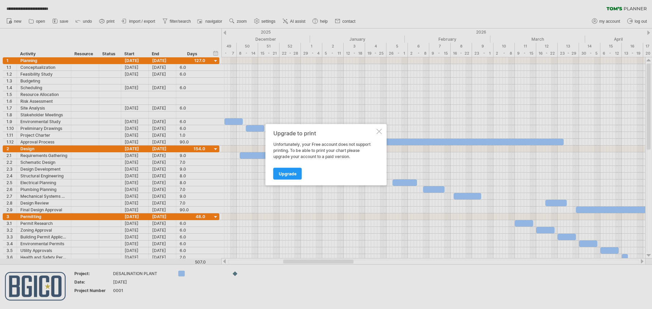
click at [380, 131] on div at bounding box center [379, 131] width 5 height 5
